Goal: Information Seeking & Learning: Learn about a topic

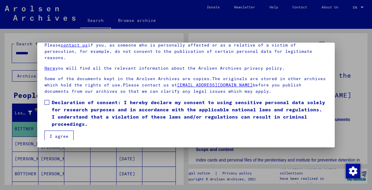
scroll to position [33, 0]
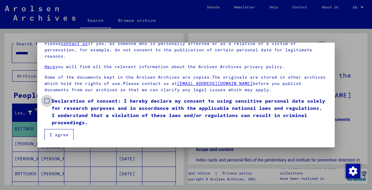
click at [48, 101] on span at bounding box center [46, 101] width 5 height 5
click at [66, 133] on button "I agree" at bounding box center [58, 134] width 29 height 11
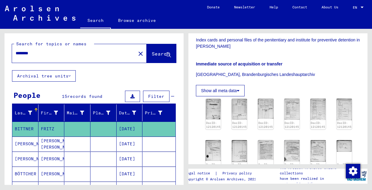
scroll to position [180, 0]
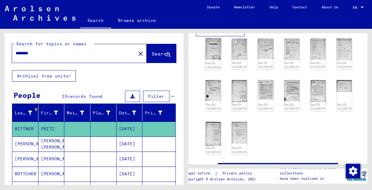
click at [212, 60] on img at bounding box center [213, 49] width 16 height 22
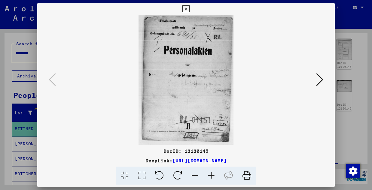
click at [322, 78] on icon at bounding box center [319, 79] width 7 height 14
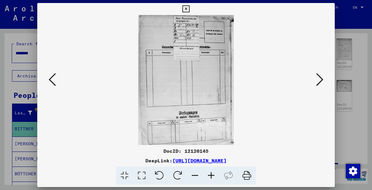
click at [322, 78] on icon at bounding box center [319, 79] width 7 height 14
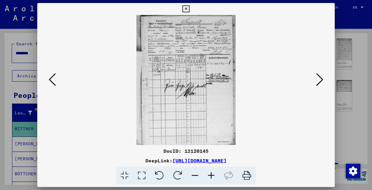
click at [323, 79] on icon at bounding box center [319, 79] width 7 height 14
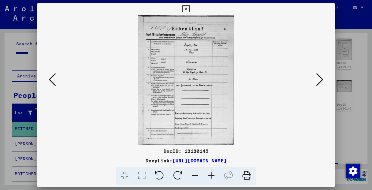
click at [323, 79] on icon at bounding box center [319, 79] width 7 height 14
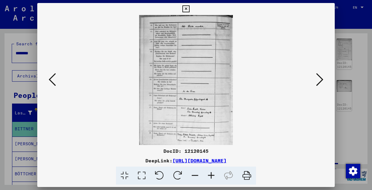
click at [323, 79] on icon at bounding box center [319, 79] width 7 height 14
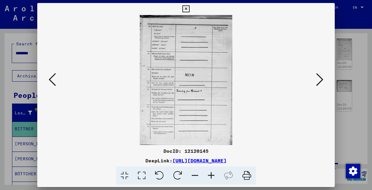
click at [323, 79] on icon at bounding box center [319, 79] width 7 height 14
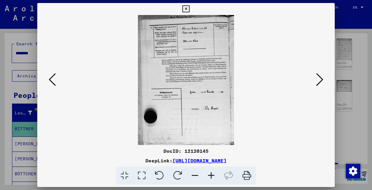
click at [323, 79] on icon at bounding box center [319, 79] width 7 height 14
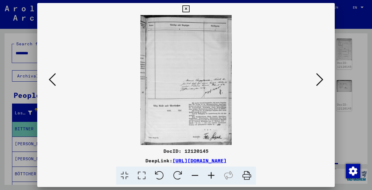
click at [323, 79] on icon at bounding box center [319, 79] width 7 height 14
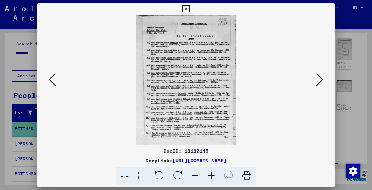
click at [211, 175] on icon at bounding box center [211, 176] width 16 height 18
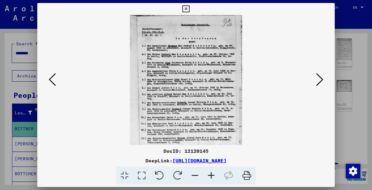
click at [211, 175] on icon at bounding box center [211, 176] width 16 height 18
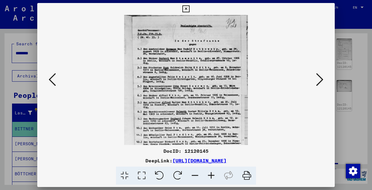
click at [211, 175] on icon at bounding box center [211, 176] width 16 height 18
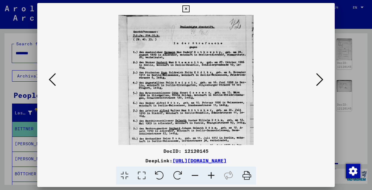
click at [211, 175] on icon at bounding box center [211, 176] width 16 height 18
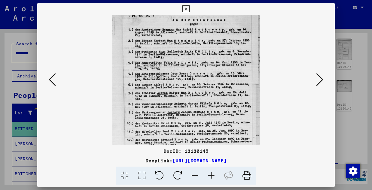
scroll to position [26, 0]
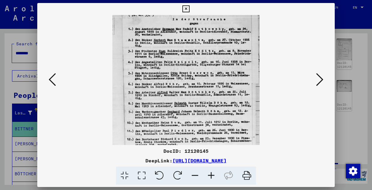
drag, startPoint x: 171, startPoint y: 102, endPoint x: 169, endPoint y: 77, distance: 25.3
click at [169, 77] on img at bounding box center [185, 84] width 147 height 190
click at [187, 8] on icon at bounding box center [185, 8] width 7 height 7
